Goal: Task Accomplishment & Management: Manage account settings

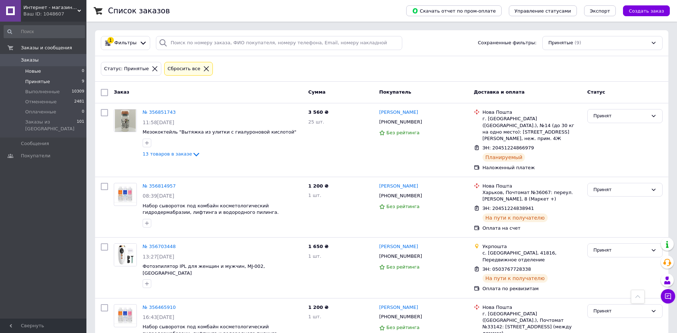
scroll to position [312, 0]
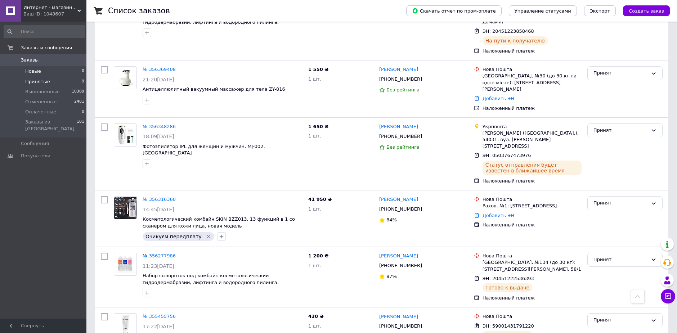
click at [32, 73] on span "Новые" at bounding box center [33, 71] width 16 height 6
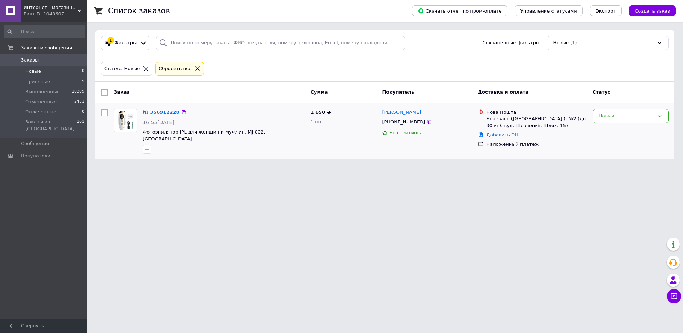
click at [155, 111] on link "№ 356912228" at bounding box center [161, 112] width 37 height 5
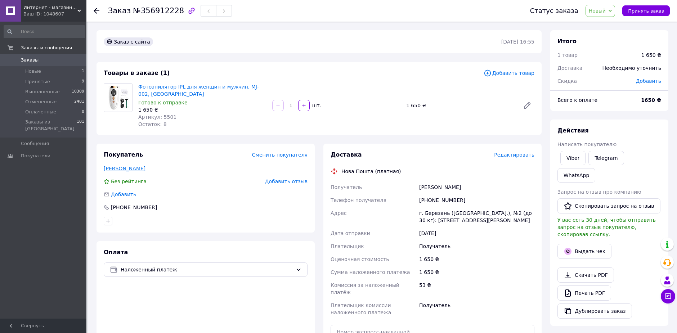
click at [133, 169] on link "[PERSON_NAME]" at bounding box center [125, 169] width 42 height 6
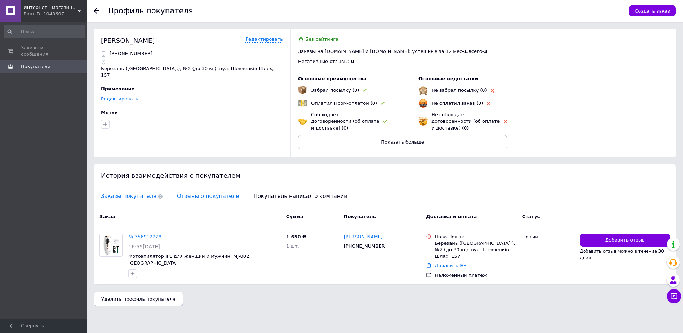
click at [190, 193] on span "Отзывы о покупателе" at bounding box center [207, 196] width 69 height 18
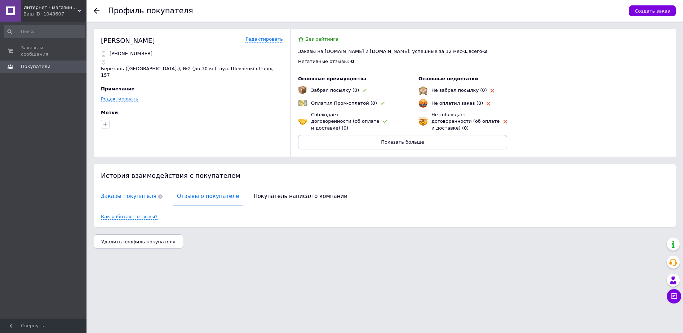
click at [126, 187] on span "Заказы покупателя" at bounding box center [131, 196] width 69 height 18
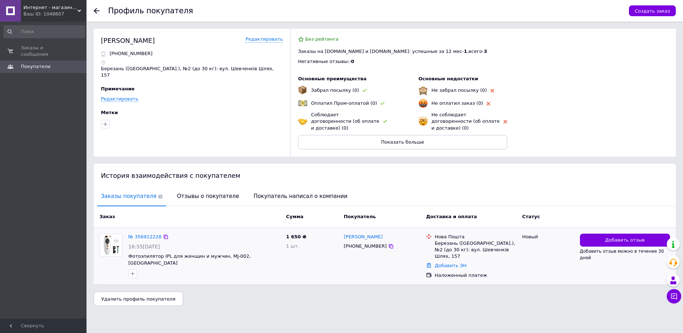
click at [141, 231] on div "№ 356912228 16:55[DATE] Фотоэпилятор IPL для женщин и мужчин, MJ-002, [GEOGRAPH…" at bounding box center [204, 256] width 158 height 50
click at [141, 234] on link "№ 356912228" at bounding box center [144, 236] width 33 height 5
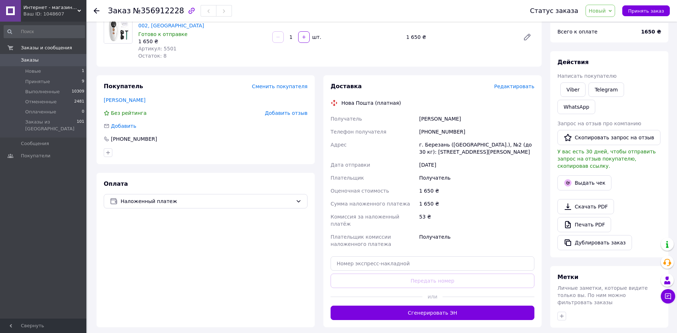
scroll to position [144, 0]
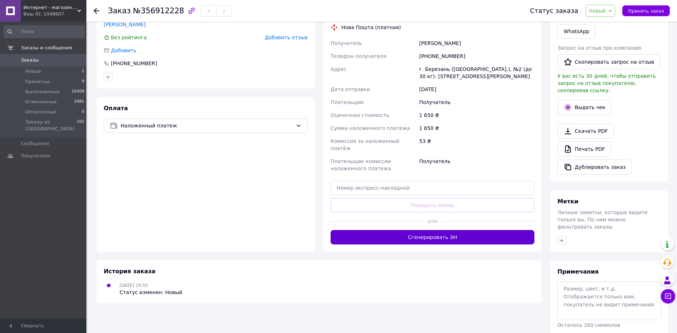
click at [421, 231] on button "Сгенерировать ЭН" at bounding box center [433, 237] width 204 height 14
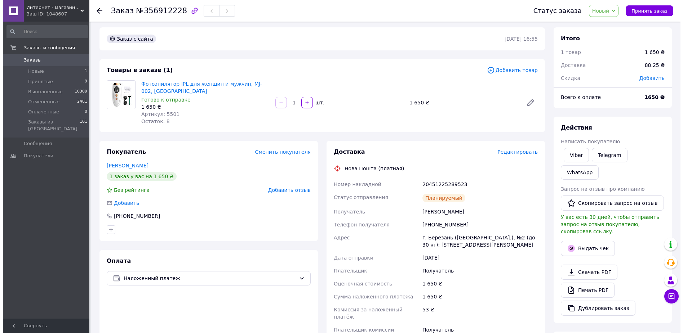
scroll to position [0, 0]
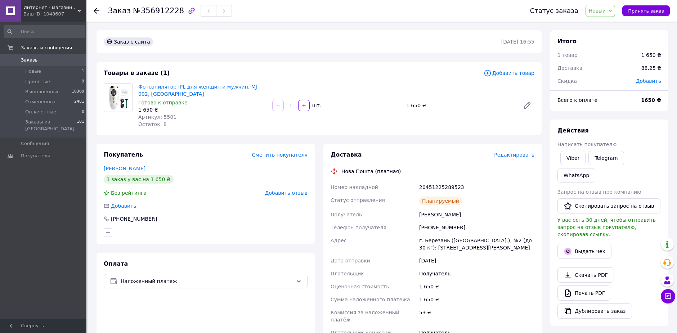
drag, startPoint x: 163, startPoint y: 110, endPoint x: 165, endPoint y: 114, distance: 4.4
click at [164, 111] on div "1 650 ₴" at bounding box center [202, 109] width 128 height 7
click at [165, 115] on span "Артикул: 5501" at bounding box center [157, 117] width 38 height 6
copy span "5501"
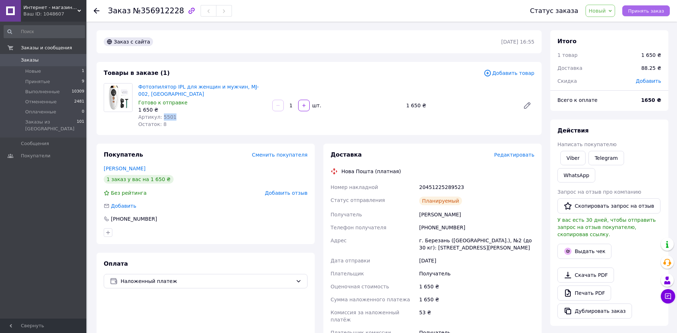
click at [643, 13] on span "Принять заказ" at bounding box center [646, 10] width 36 height 5
click at [232, 160] on div "Покупатель Сменить покупателя Кірбабіна Полинка 1 заказ у вас на 1 650 ₴ Без ре…" at bounding box center [206, 194] width 218 height 101
click at [35, 72] on span "Новые" at bounding box center [33, 71] width 16 height 6
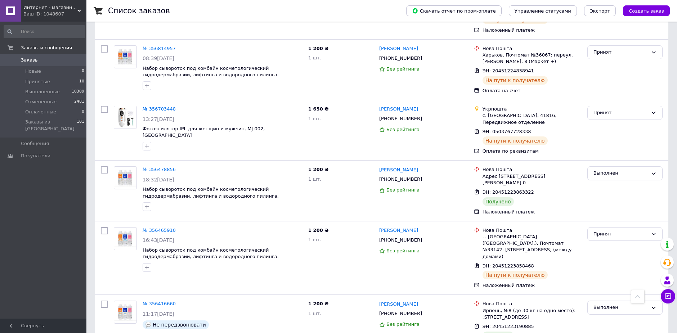
scroll to position [36, 0]
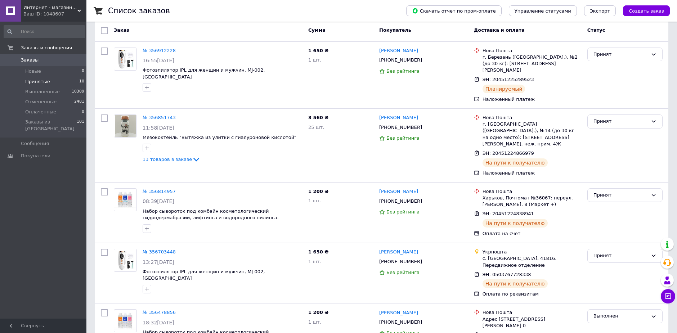
click at [33, 83] on span "Принятые" at bounding box center [37, 82] width 25 height 6
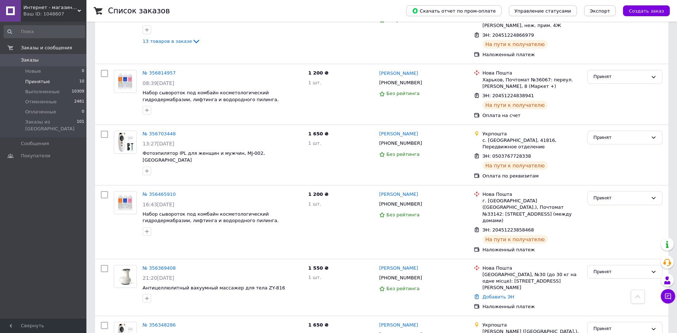
scroll to position [252, 0]
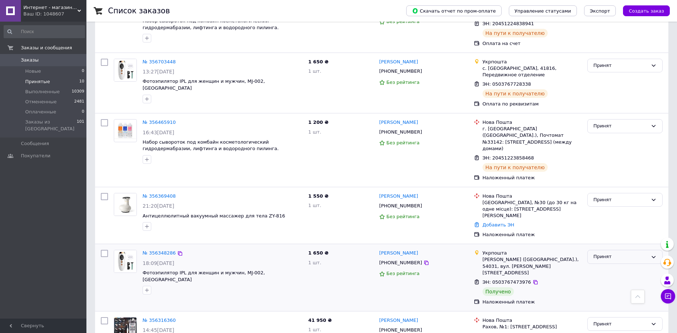
click at [617, 253] on div "Принят" at bounding box center [621, 257] width 54 height 8
click at [607, 266] on li "Выполнен" at bounding box center [625, 272] width 75 height 13
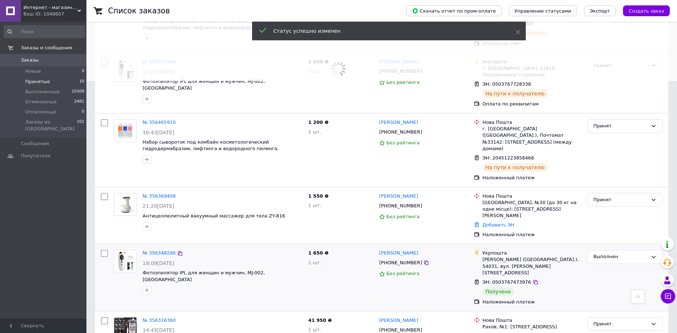
scroll to position [366, 0]
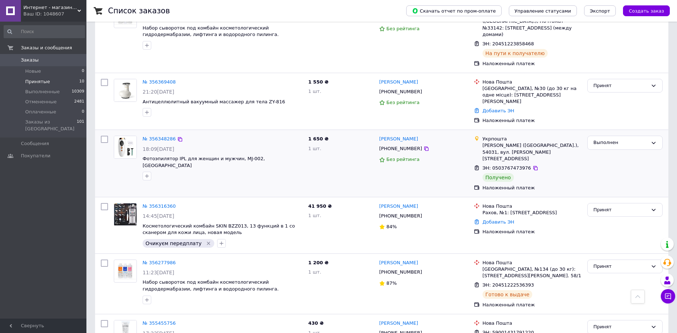
click at [54, 251] on div "Заказы и сообщения Заказы 0 Новые 0 Принятые 10 Выполненные 10309 Отмененные 24…" at bounding box center [44, 171] width 89 height 299
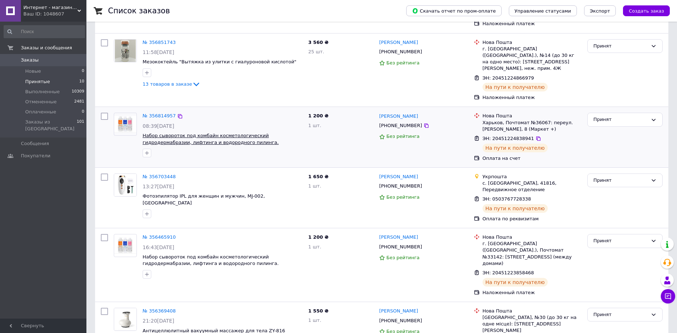
scroll to position [0, 0]
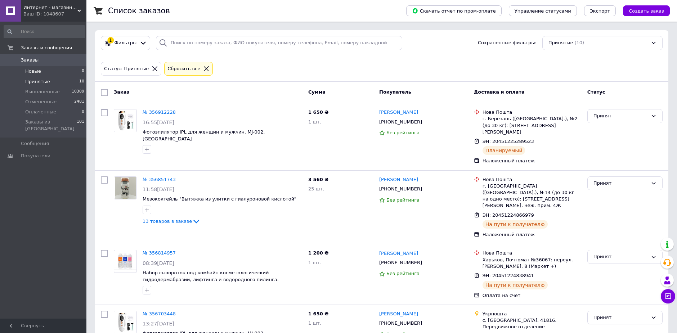
click at [28, 74] on span "Новые" at bounding box center [33, 71] width 16 height 6
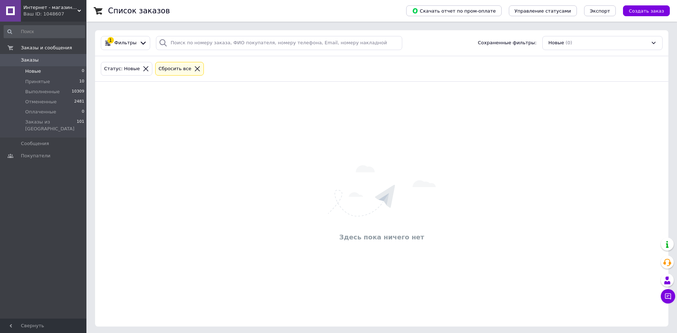
click at [194, 67] on icon at bounding box center [197, 69] width 6 height 6
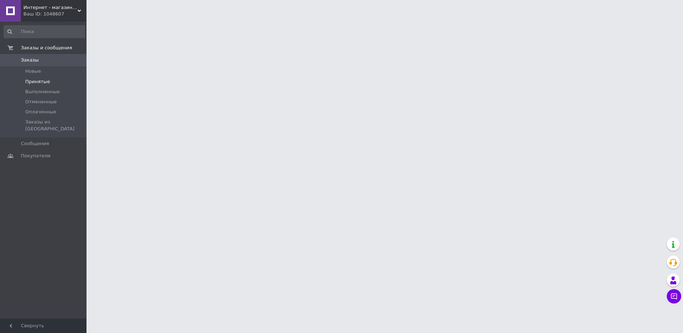
click at [49, 79] on li "Принятые" at bounding box center [44, 82] width 89 height 10
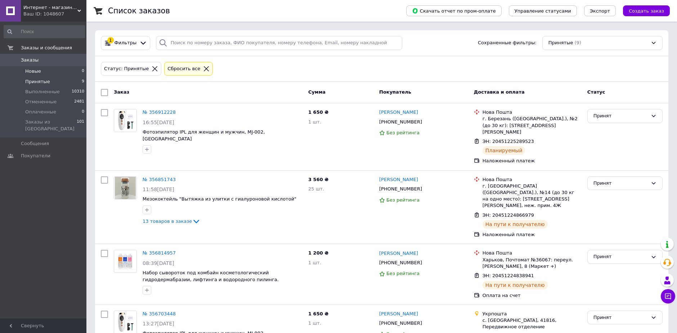
click at [37, 74] on span "Новые" at bounding box center [33, 71] width 16 height 6
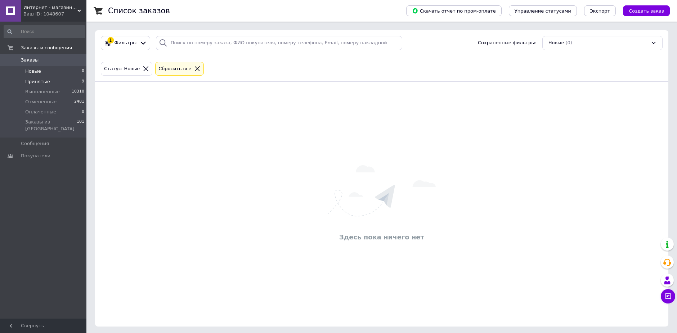
click at [41, 80] on span "Принятые" at bounding box center [37, 82] width 25 height 6
